Goal: Task Accomplishment & Management: Complete application form

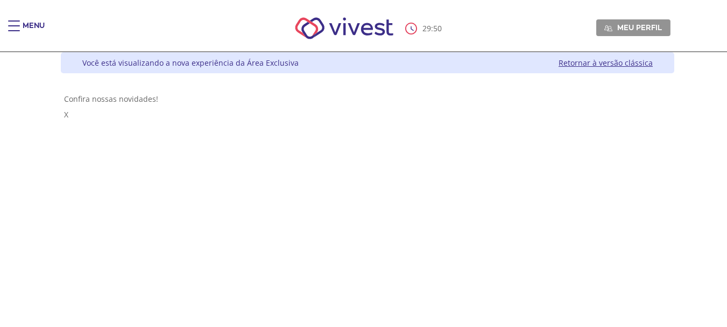
click at [13, 27] on body "**********" at bounding box center [363, 163] width 727 height 327
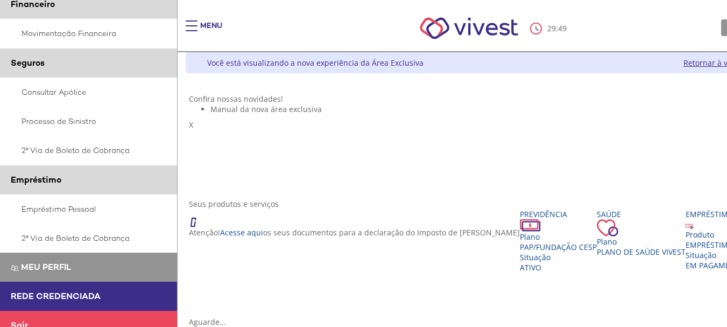
scroll to position [269, 0]
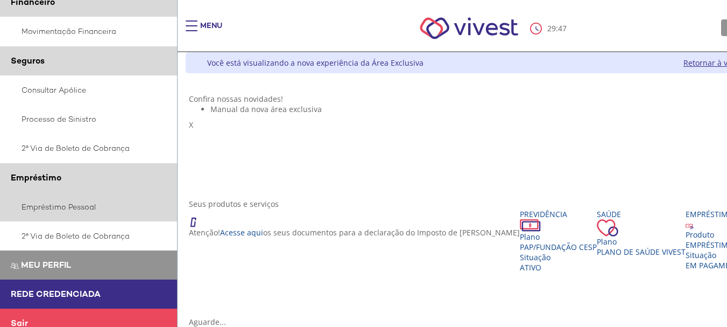
click at [62, 206] on link "Empréstimo Pessoal" at bounding box center [89, 206] width 178 height 29
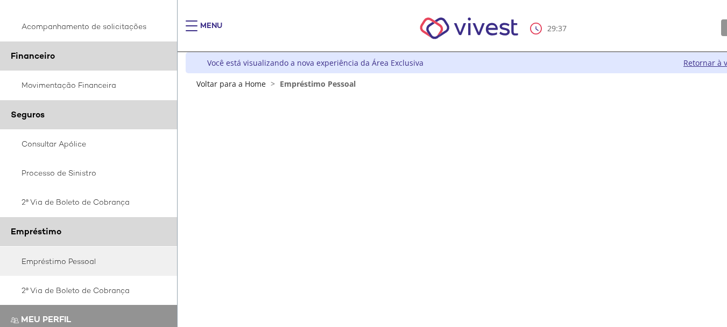
scroll to position [280, 0]
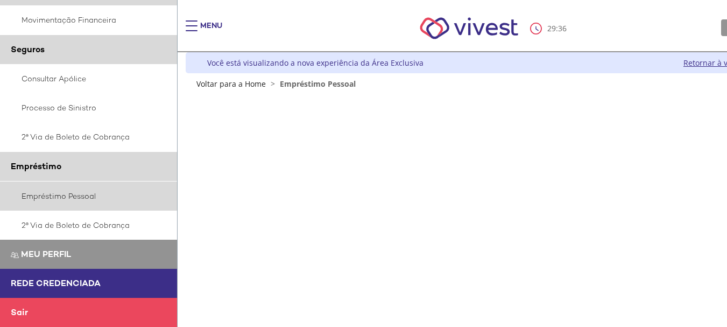
click at [58, 196] on link "Empréstimo Pessoal" at bounding box center [89, 195] width 178 height 29
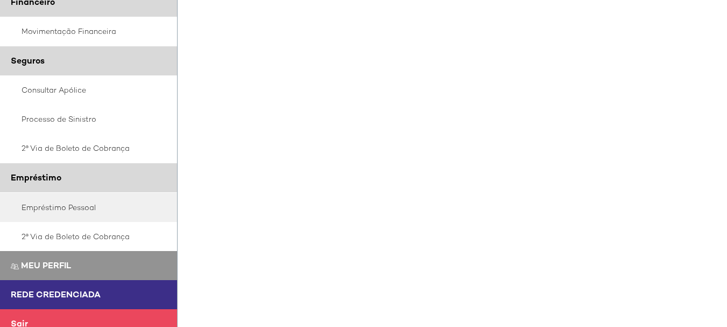
scroll to position [636, 17]
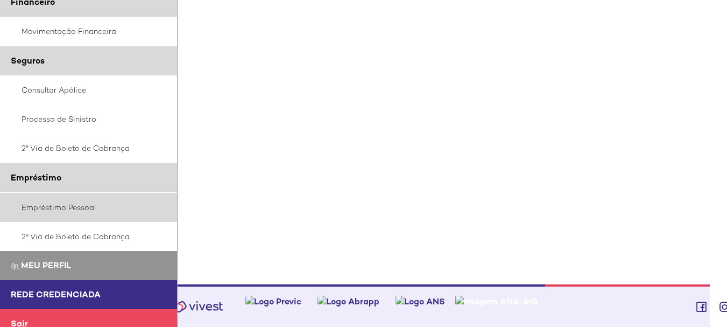
click at [78, 206] on link "Empréstimo Pessoal" at bounding box center [89, 207] width 178 height 29
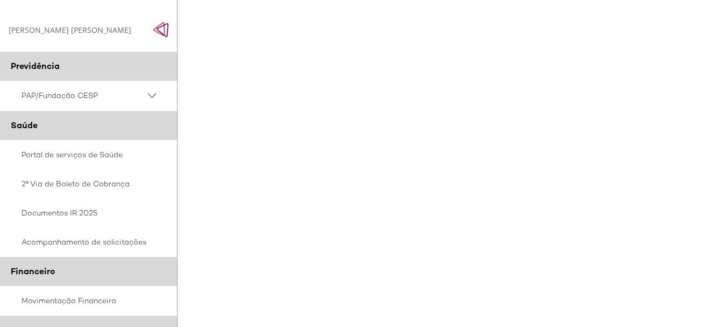
scroll to position [445, 17]
